Goal: Task Accomplishment & Management: Use online tool/utility

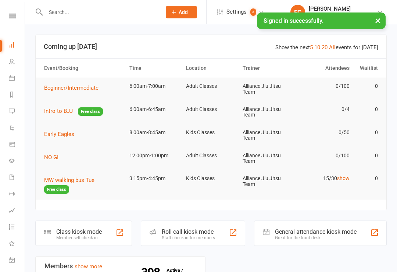
click at [100, 235] on div "Member self check-in" at bounding box center [79, 237] width 46 height 5
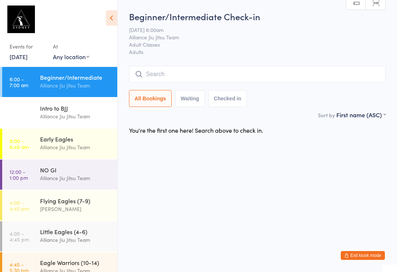
click at [177, 69] on input "search" at bounding box center [257, 74] width 256 height 17
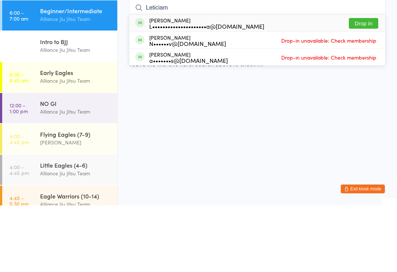
type input "Leticiam"
click at [352, 84] on button "Drop in" at bounding box center [363, 89] width 29 height 11
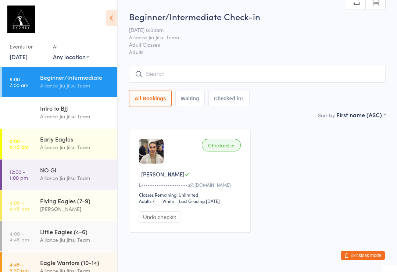
click at [149, 81] on input "search" at bounding box center [257, 74] width 256 height 17
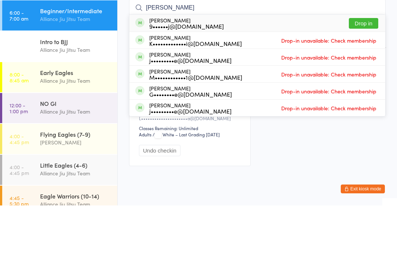
type input "Jayson"
click at [363, 84] on button "Drop in" at bounding box center [363, 89] width 29 height 11
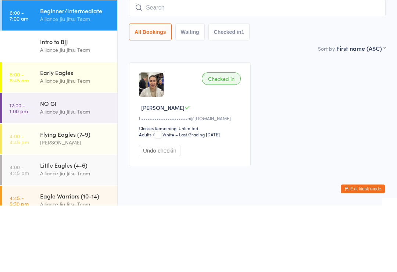
scroll to position [21, 0]
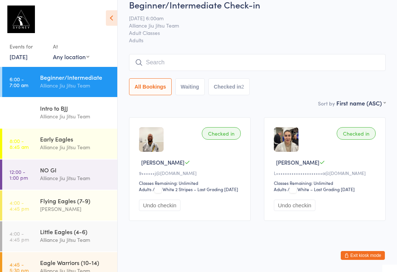
click at [198, 54] on input "search" at bounding box center [257, 62] width 256 height 17
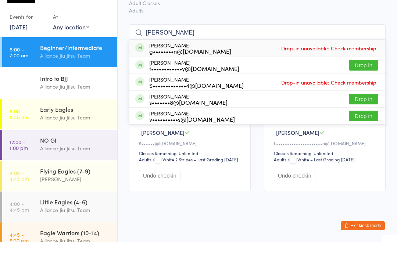
type input "Tom"
click at [365, 90] on button "Drop in" at bounding box center [363, 95] width 29 height 11
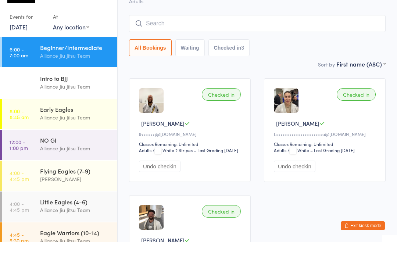
type input "m"
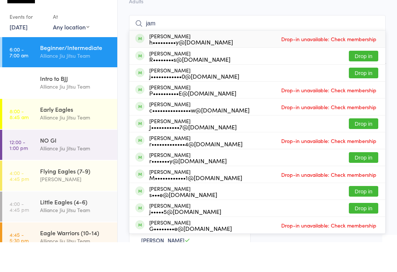
type input "jam"
click at [359, 97] on button "Drop in" at bounding box center [363, 102] width 29 height 11
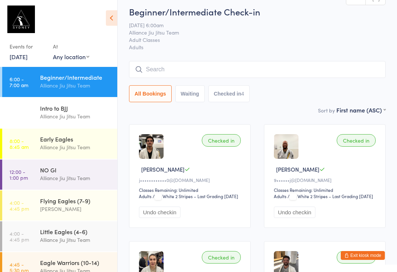
scroll to position [0, 0]
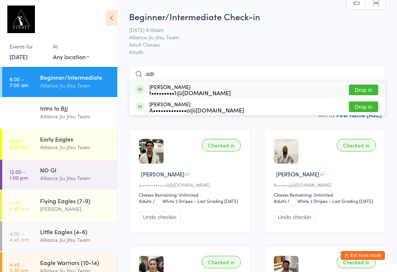
type input "adr"
click at [369, 109] on button "Drop in" at bounding box center [363, 106] width 29 height 11
